Goal: Transaction & Acquisition: Register for event/course

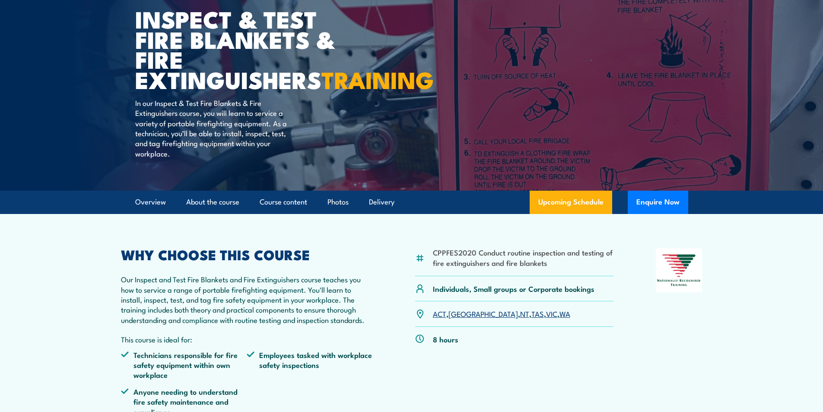
scroll to position [173, 0]
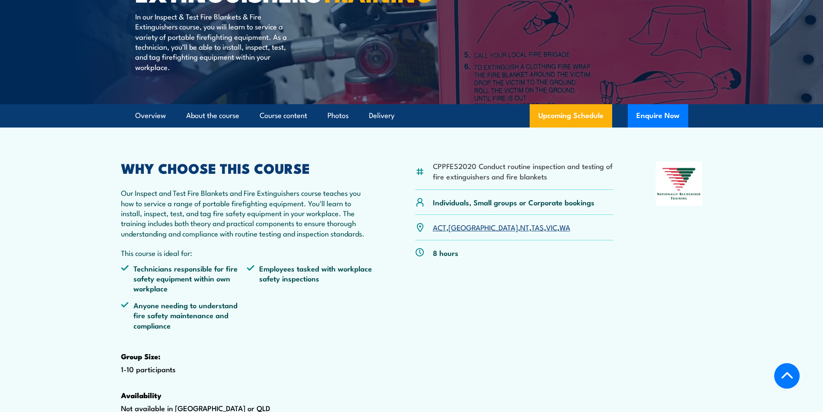
click at [546, 232] on link "VIC" at bounding box center [551, 227] width 11 height 10
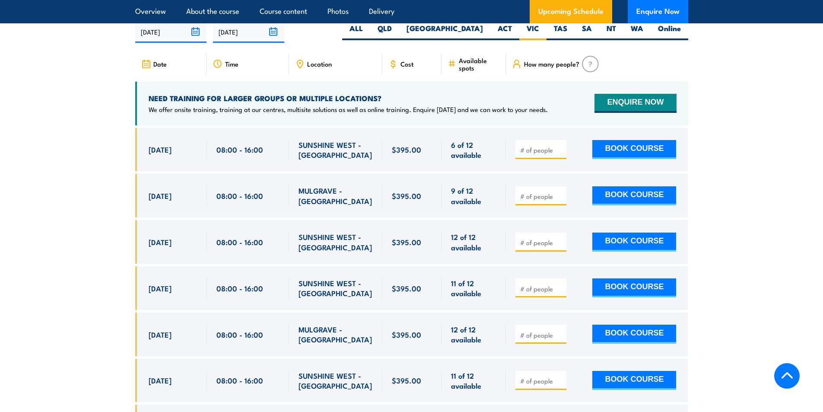
click at [548, 247] on input "number" at bounding box center [541, 242] width 43 height 9
type input "1"
click at [560, 247] on input "1" at bounding box center [541, 242] width 43 height 9
click at [613, 252] on button "BOOK COURSE" at bounding box center [635, 242] width 84 height 19
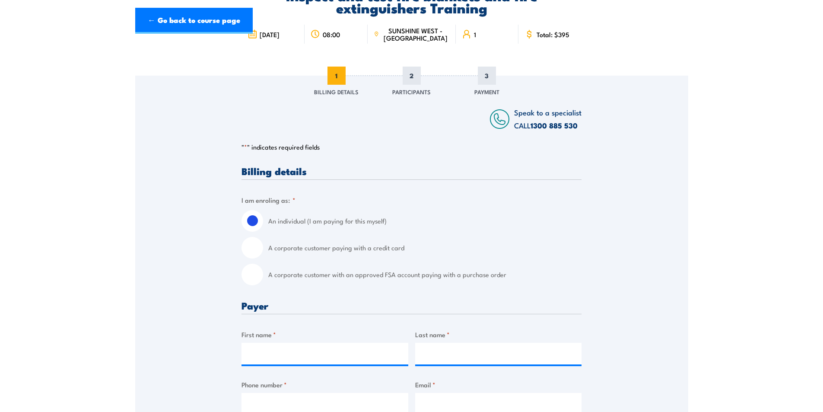
scroll to position [130, 0]
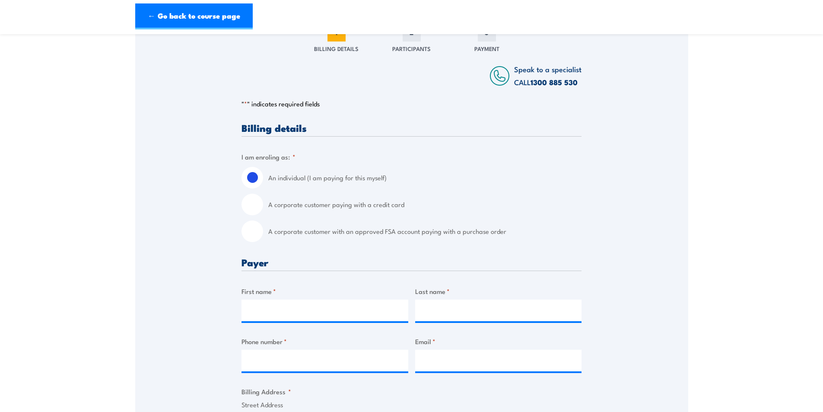
click at [259, 206] on input "A corporate customer paying with a credit card" at bounding box center [253, 205] width 22 height 22
radio input "true"
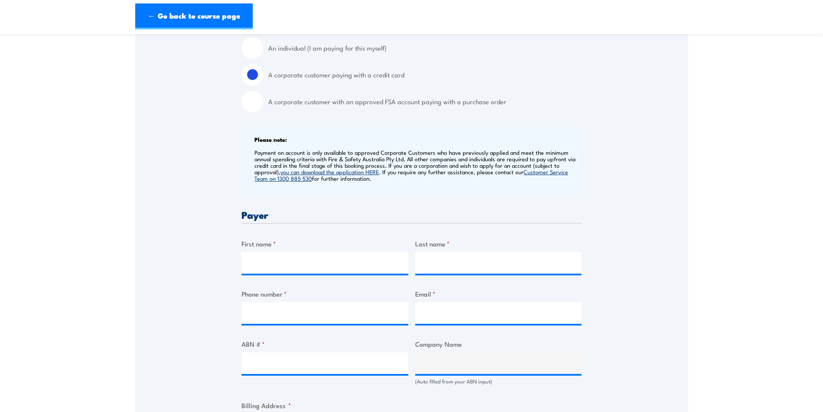
scroll to position [389, 0]
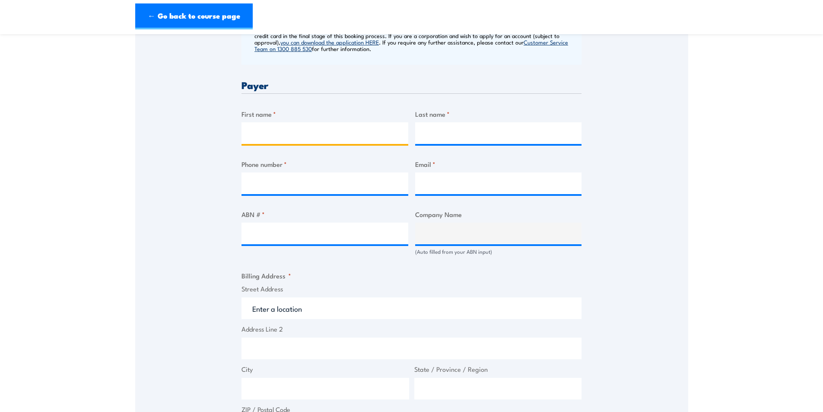
click at [272, 127] on input "First name *" at bounding box center [325, 133] width 167 height 22
type input "[PERSON_NAME]"
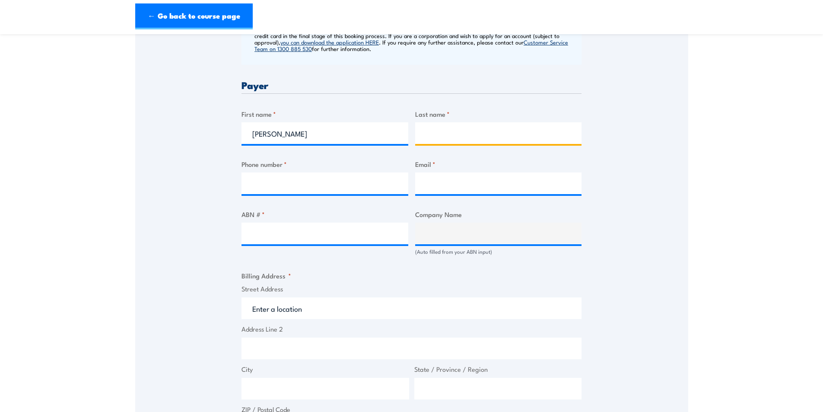
type input "Hickling"
type input "0467510519"
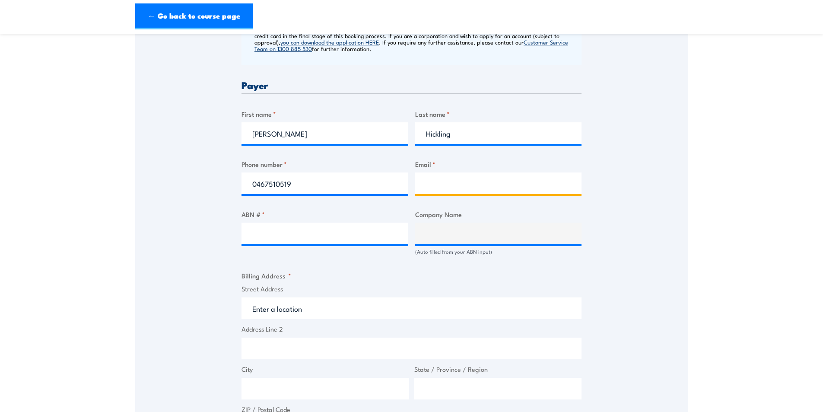
type input "[EMAIL_ADDRESS][DOMAIN_NAME]"
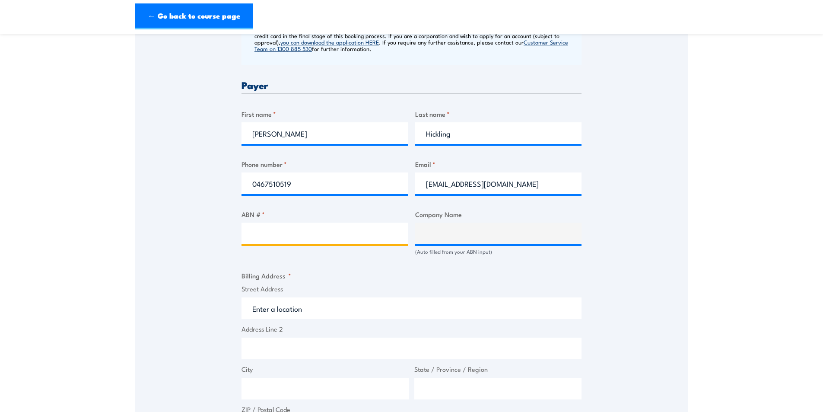
click at [283, 236] on input "ABN # *" at bounding box center [325, 234] width 167 height 22
click at [324, 236] on input "ABN # *" at bounding box center [325, 234] width 167 height 22
paste input "58 075 295 644"
type input "58 075 295 644"
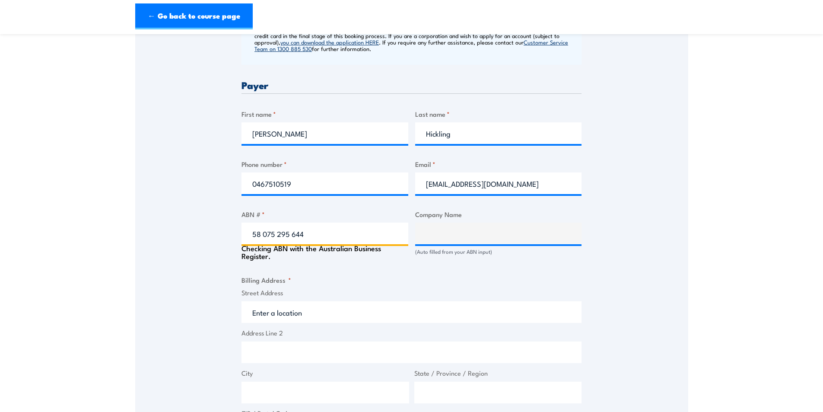
type input "PACIFIC NATIONAL BULK RAIL PTY LTD"
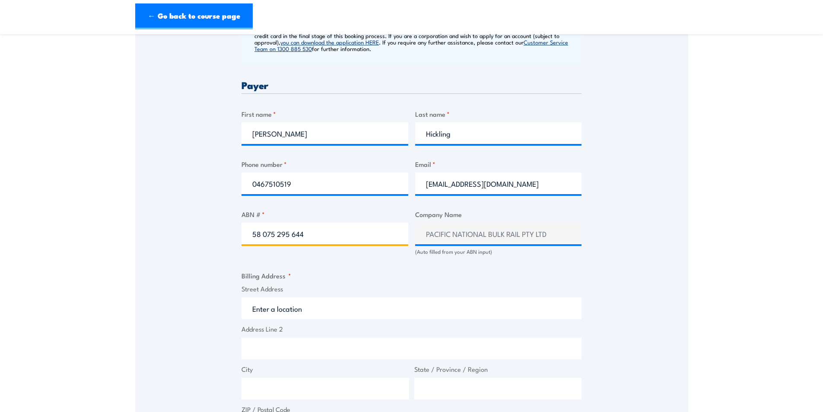
type input "58 075 295 644"
click at [302, 305] on input "Street Address" at bounding box center [412, 308] width 340 height 22
click at [299, 308] on input "Street Address" at bounding box center [412, 308] width 340 height 22
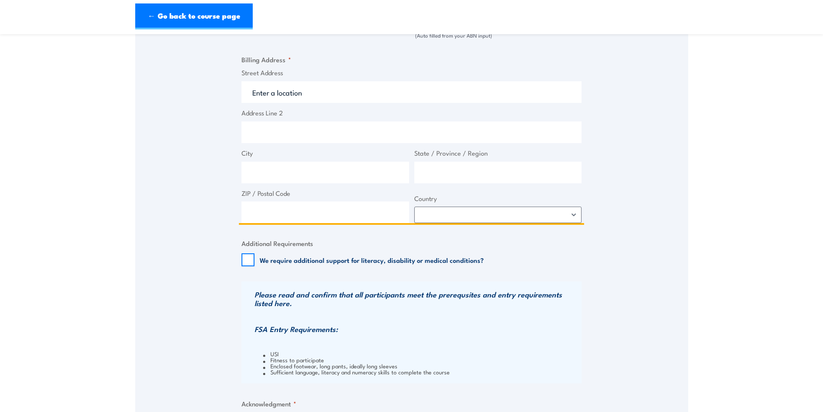
scroll to position [432, 0]
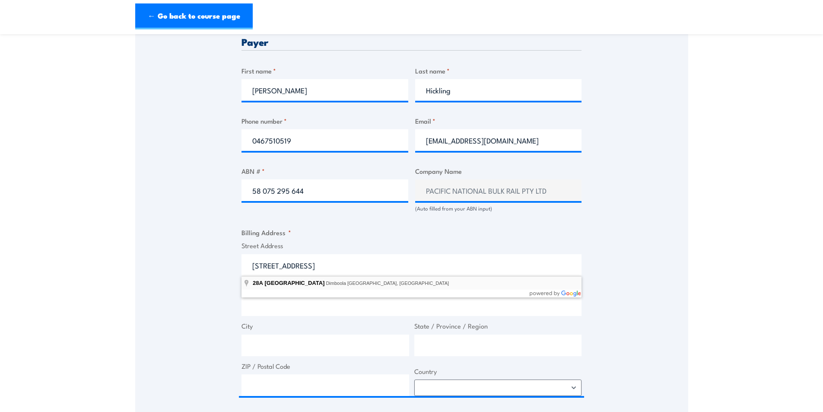
type input "[STREET_ADDRESS]"
type input "Dimboola"
type input "Victoria"
type input "3414"
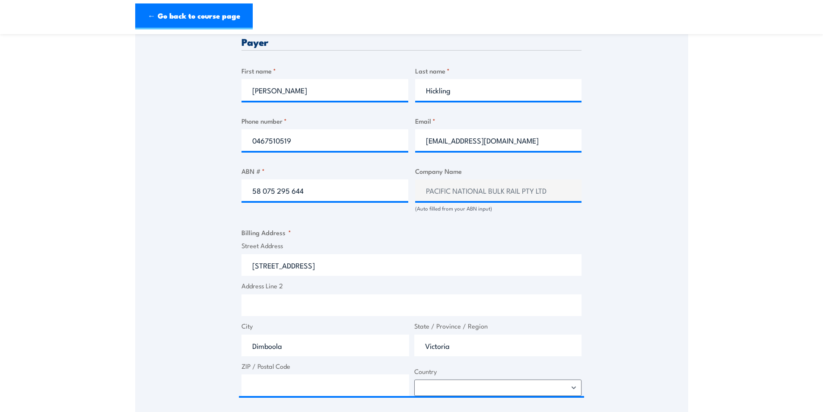
select select "[GEOGRAPHIC_DATA]"
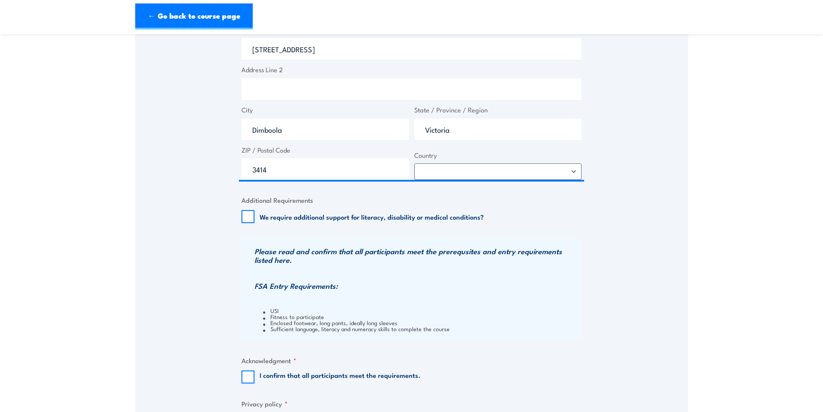
scroll to position [735, 0]
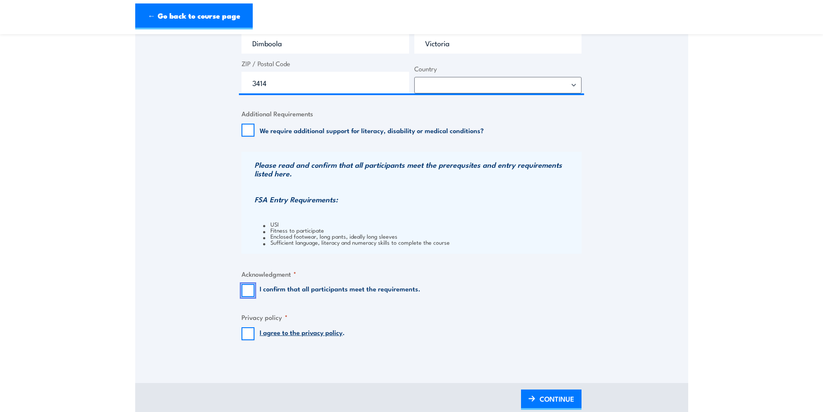
click at [253, 287] on input "I confirm that all participants meet the requirements." at bounding box center [248, 290] width 13 height 13
checkbox input "true"
click at [245, 333] on input "I agree to the privacy policy ." at bounding box center [248, 333] width 13 height 13
checkbox input "true"
click at [570, 400] on span "CONTINUE" at bounding box center [557, 398] width 35 height 23
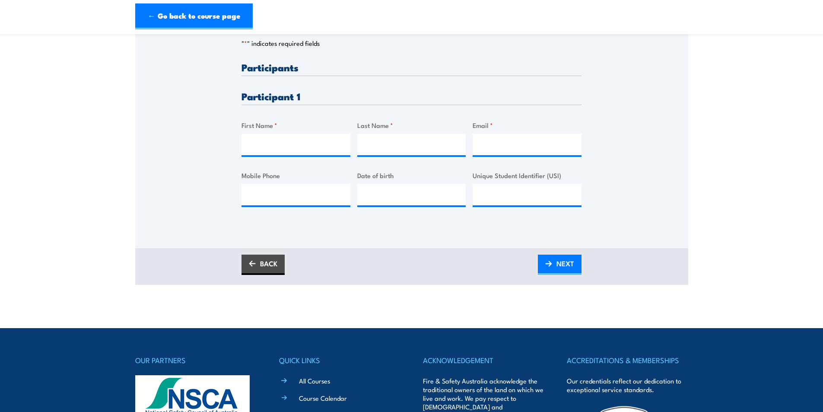
scroll to position [173, 0]
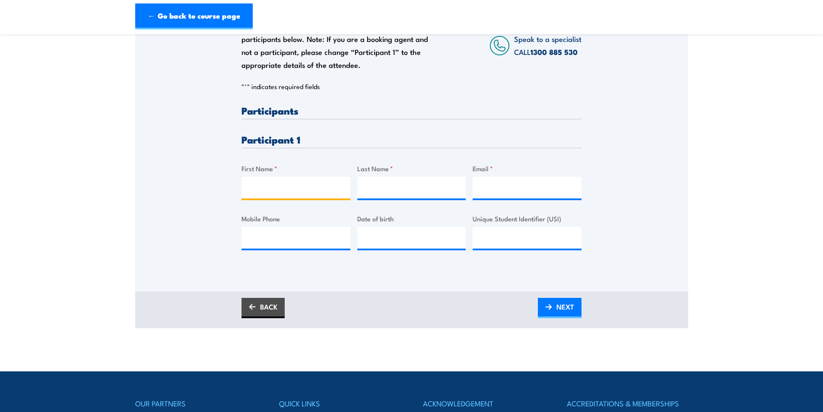
click at [304, 179] on input "First Name *" at bounding box center [296, 188] width 109 height 22
type input "[PERSON_NAME]"
type input "Hickling"
type input "[EMAIL_ADDRESS][DOMAIN_NAME]"
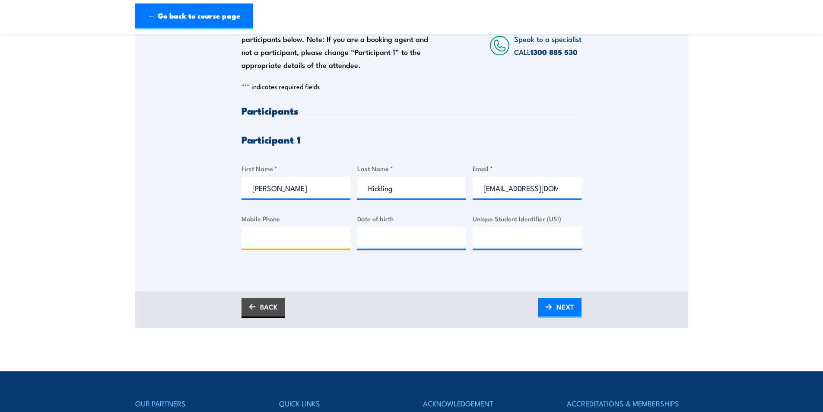
type input "0467510519"
click at [392, 241] on input "__/__/____" at bounding box center [411, 238] width 109 height 22
type input "[DATE]"
click at [534, 242] on input "Unique Student Identifier (USI)" at bounding box center [527, 238] width 109 height 22
click at [567, 303] on span "NEXT" at bounding box center [566, 306] width 18 height 23
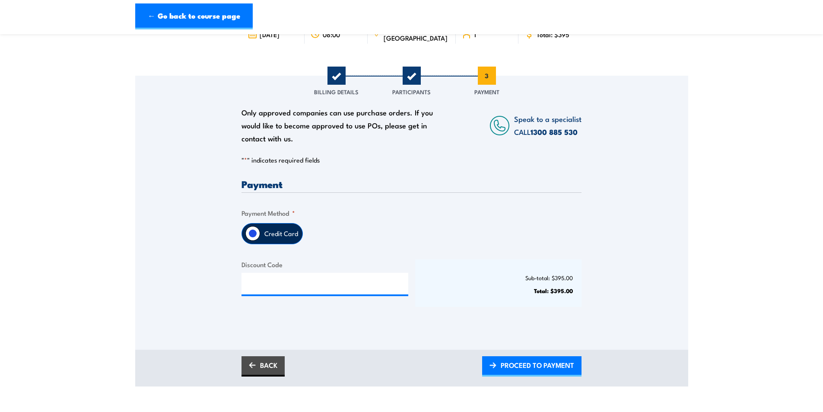
scroll to position [130, 0]
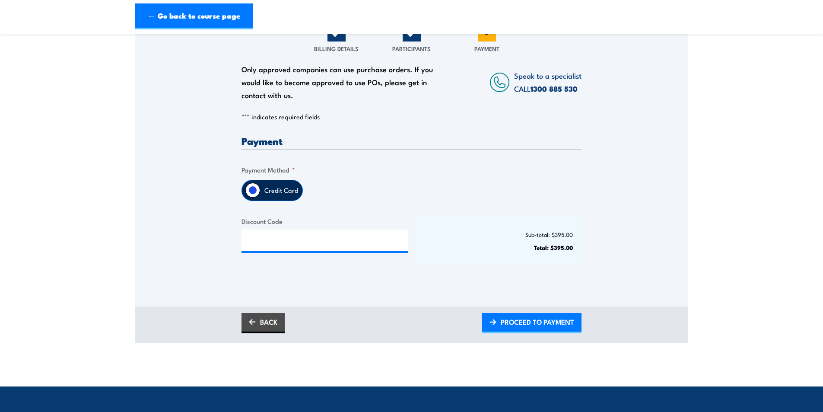
click at [333, 251] on div at bounding box center [325, 240] width 167 height 22
click at [333, 242] on input "Discount Code" at bounding box center [325, 240] width 167 height 22
click at [538, 320] on span "PROCEED TO PAYMENT" at bounding box center [537, 321] width 73 height 23
